Goal: Check status

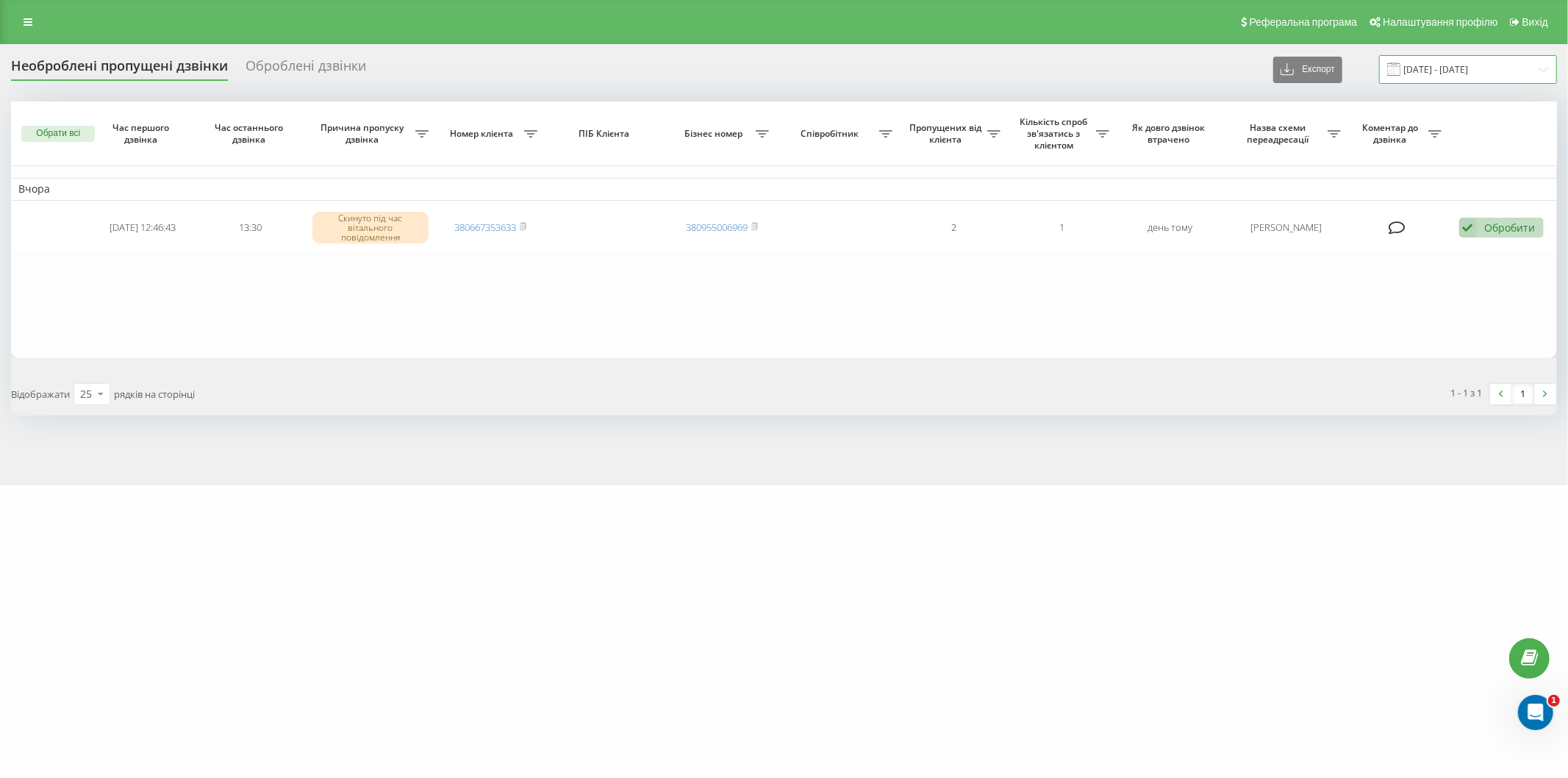
click at [1493, 72] on input "[DATE] - [DATE]" at bounding box center [1468, 70] width 178 height 29
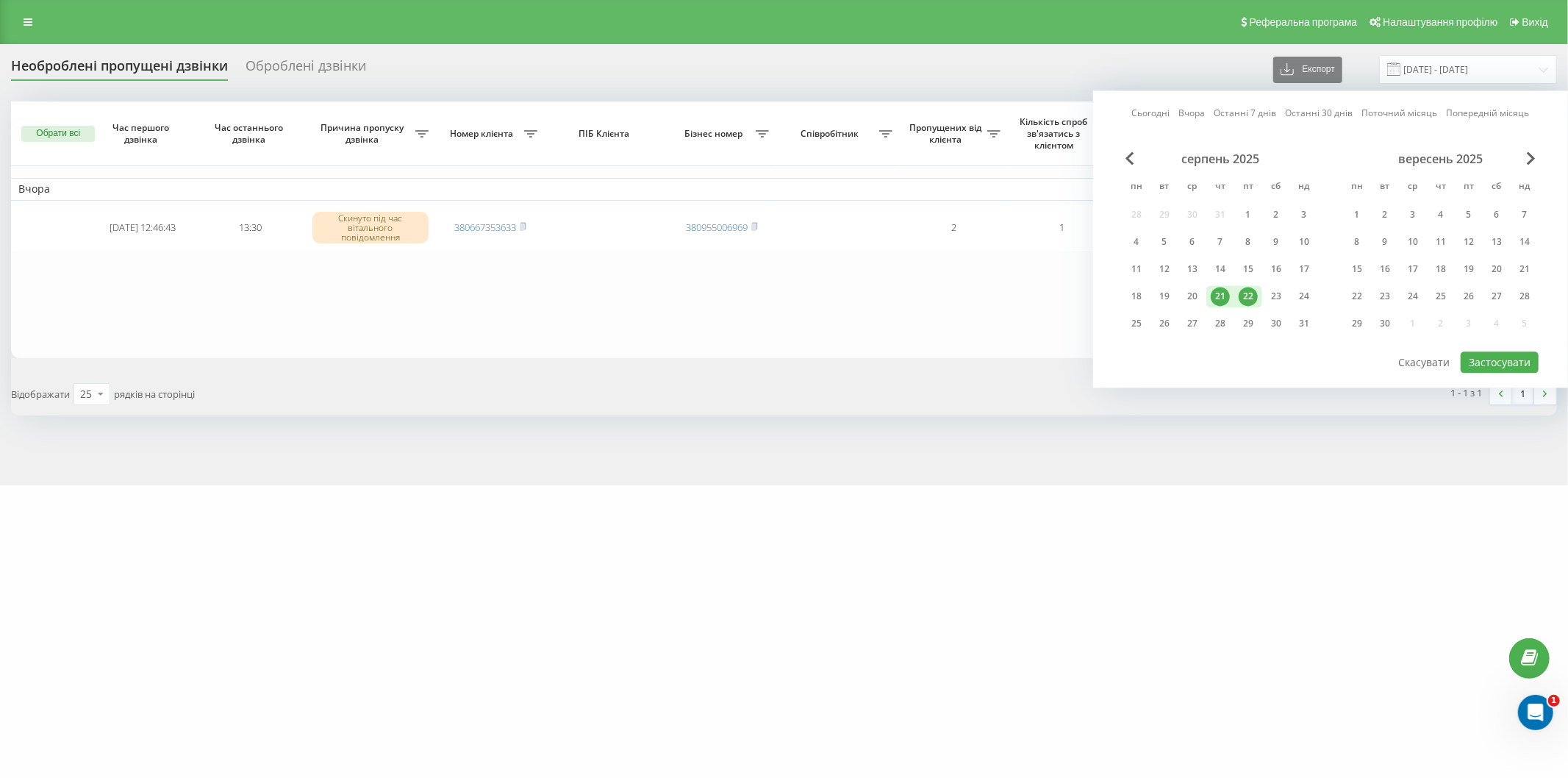
click at [1250, 292] on div "22" at bounding box center [1248, 296] width 19 height 19
click at [1493, 358] on button "Застосувати" at bounding box center [1499, 362] width 78 height 21
type input "[DATE] - [DATE]"
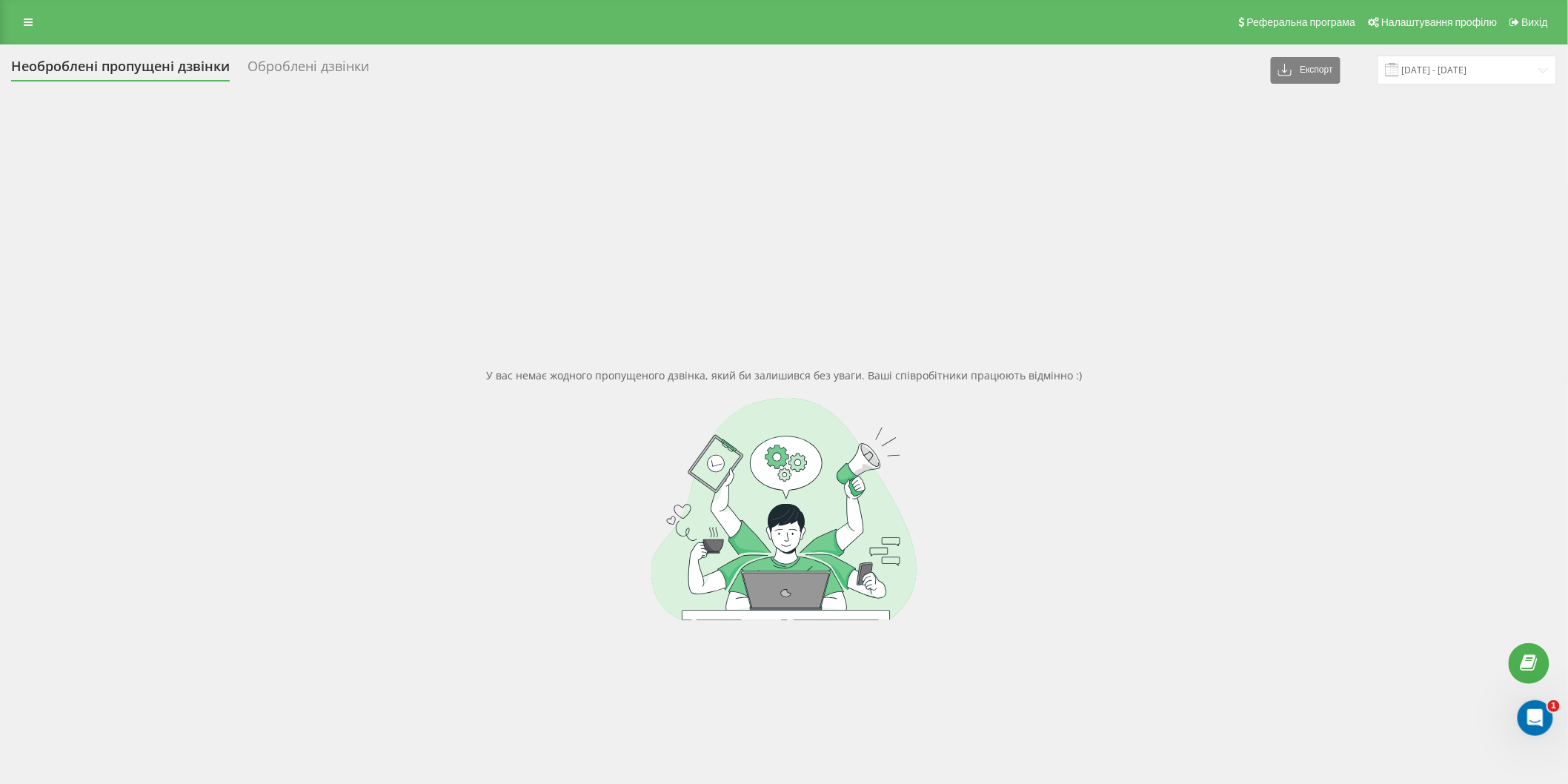
click at [305, 226] on div "У вас немає жодного пропущеного дзвінка, який би залишився без уваги. Ваші спів…" at bounding box center [784, 494] width 1546 height 784
